Goal: Navigation & Orientation: Find specific page/section

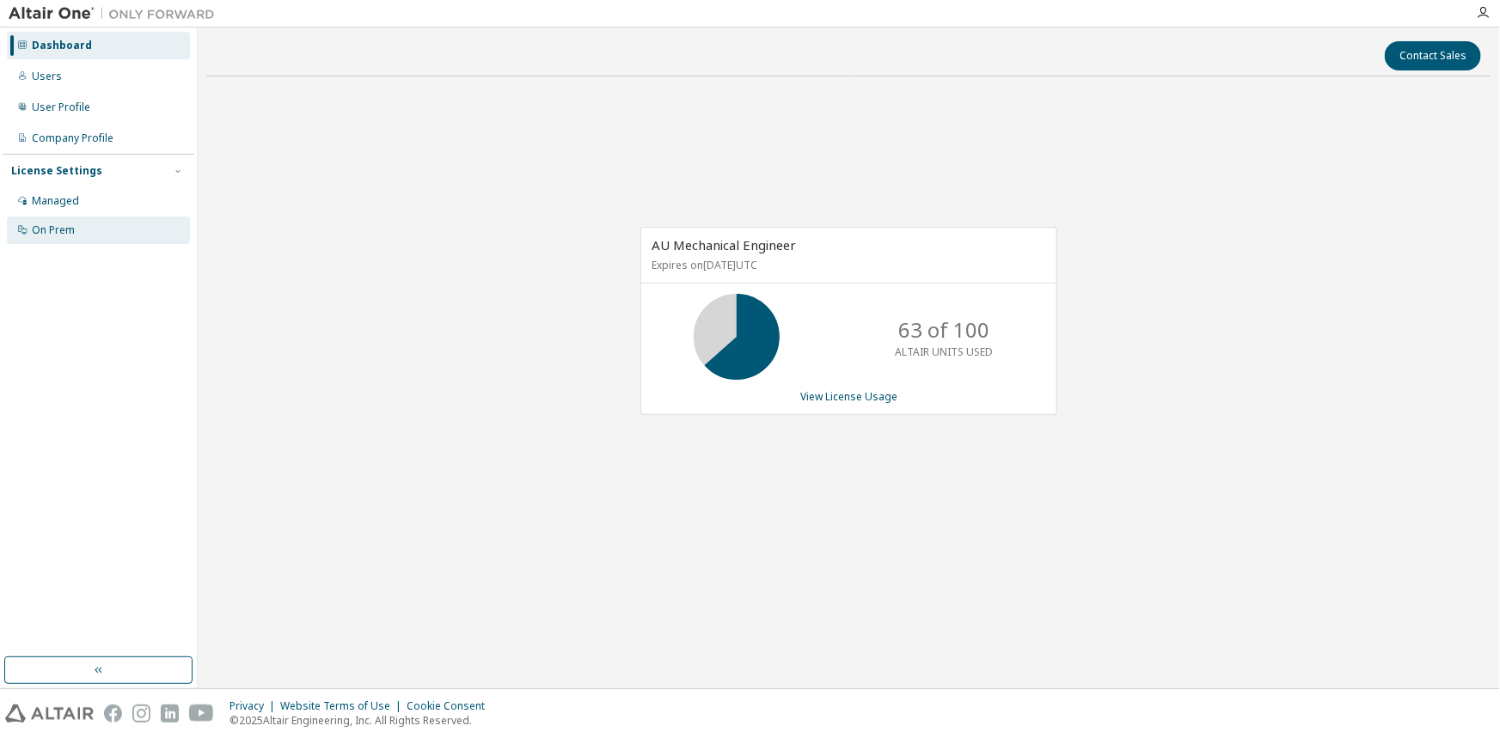
click at [70, 217] on div "On Prem" at bounding box center [98, 230] width 183 height 27
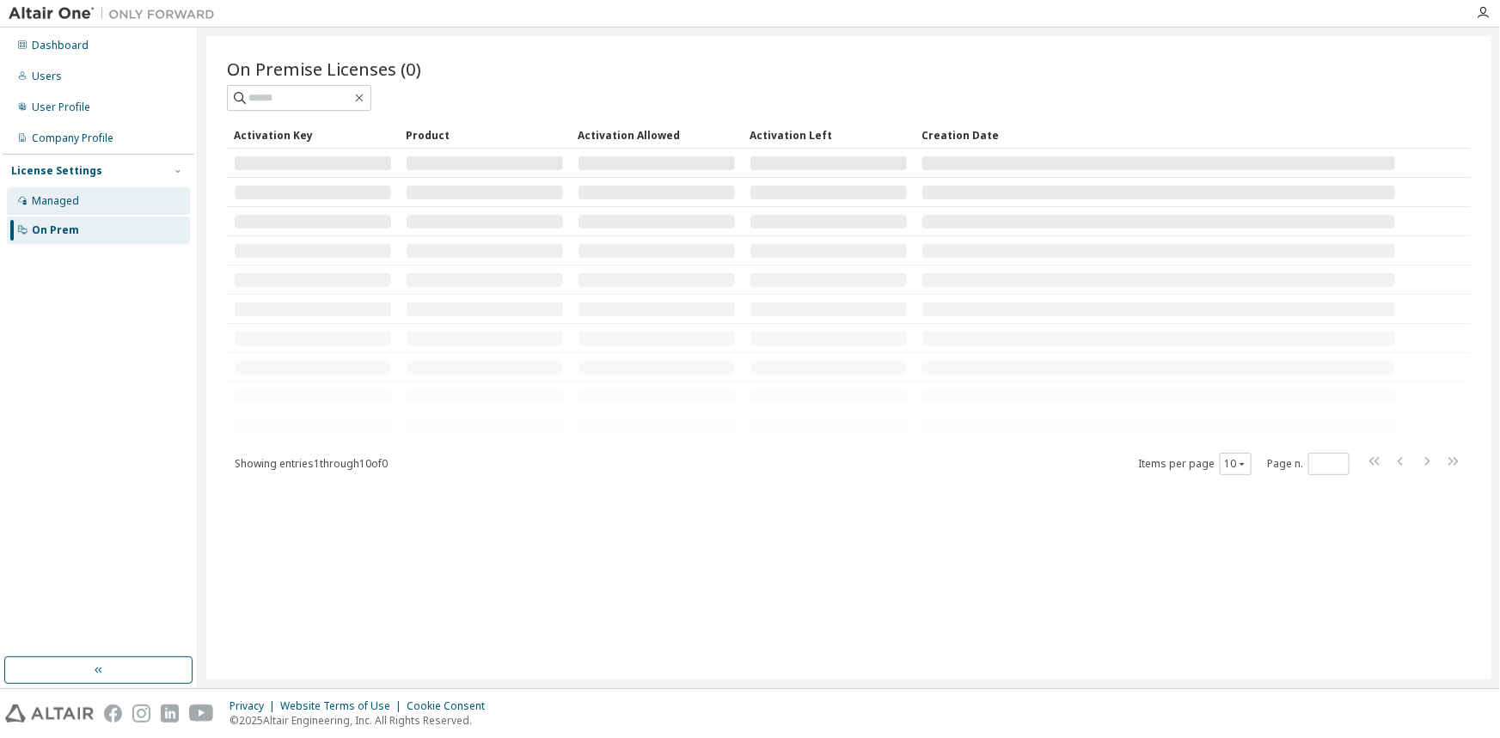
click at [76, 202] on div "Managed" at bounding box center [55, 201] width 47 height 14
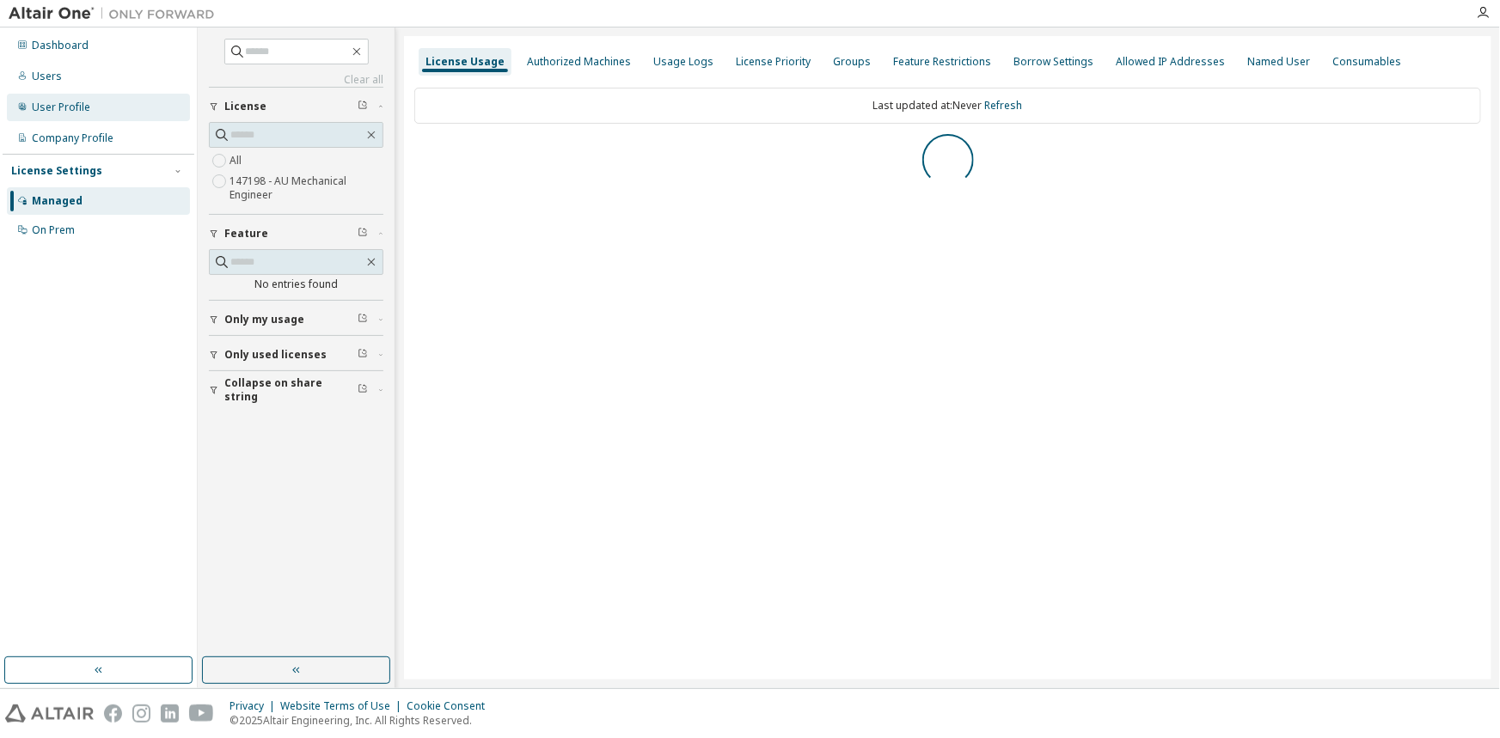
click at [57, 112] on div "User Profile" at bounding box center [61, 108] width 58 height 14
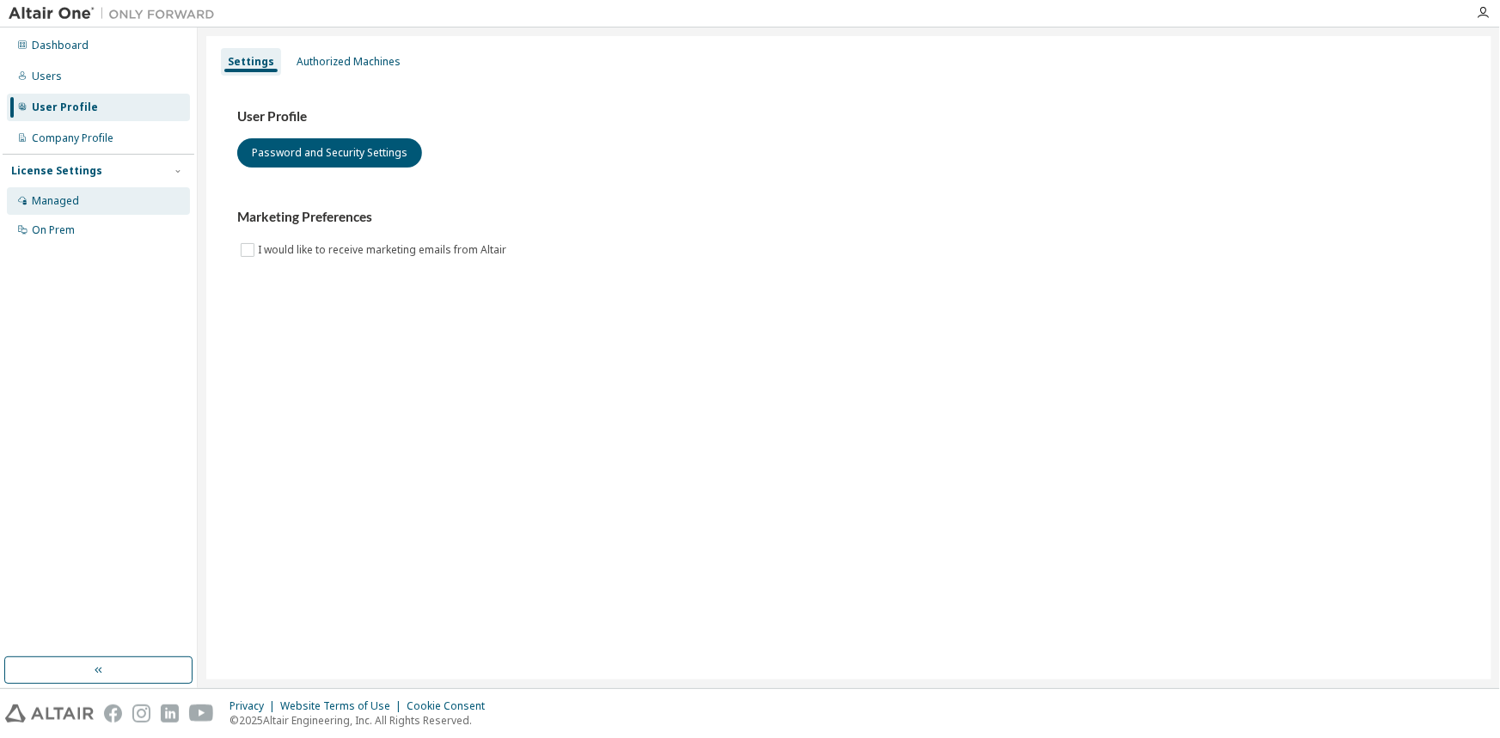
click at [74, 190] on div "Managed" at bounding box center [98, 200] width 183 height 27
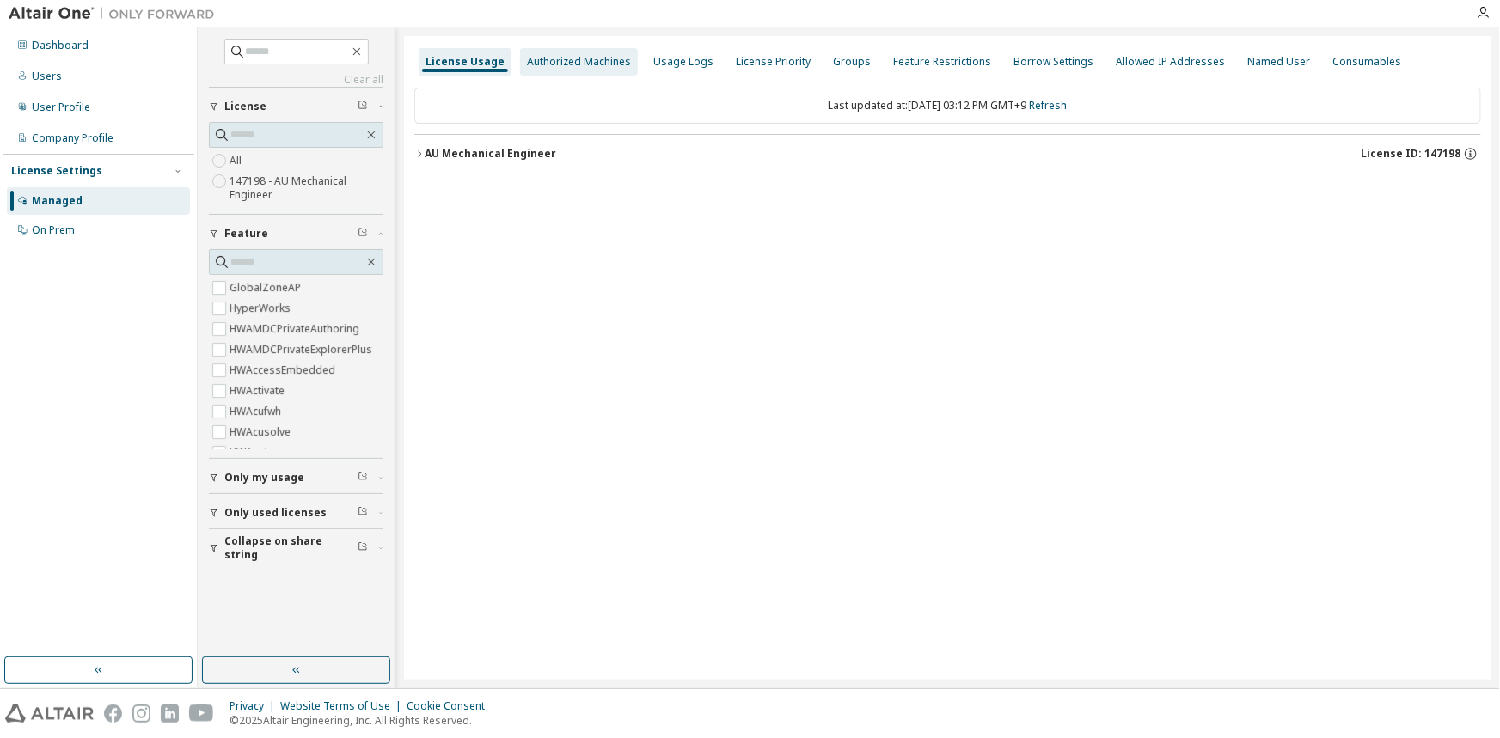
click at [567, 68] on div "Authorized Machines" at bounding box center [579, 62] width 104 height 14
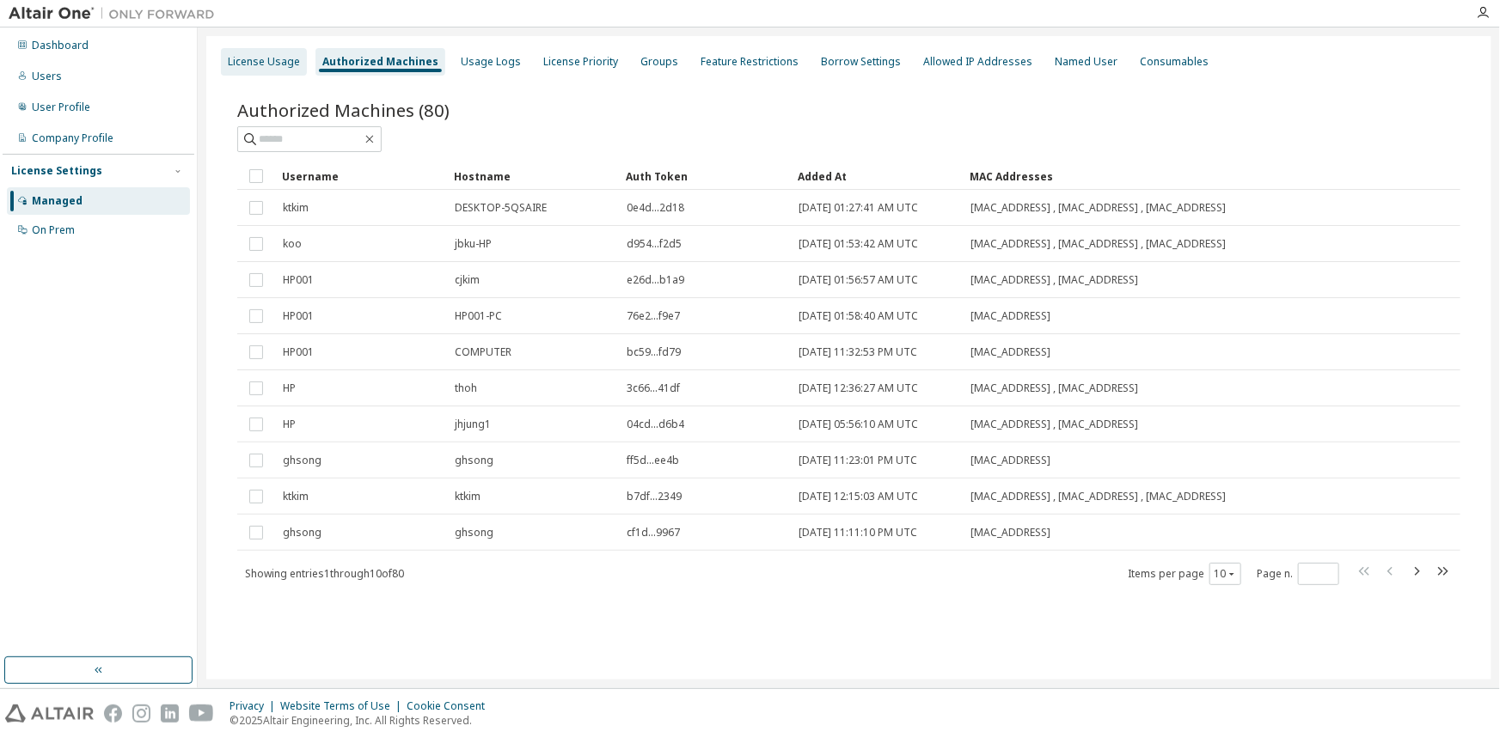
click at [258, 50] on div "License Usage" at bounding box center [264, 61] width 86 height 27
